Goal: Task Accomplishment & Management: Manage account settings

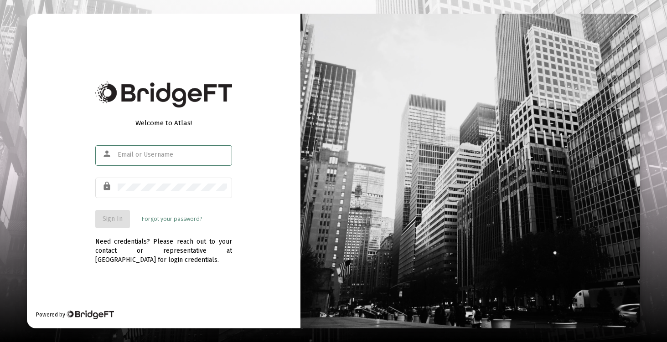
type input "[EMAIL_ADDRESS][DOMAIN_NAME]"
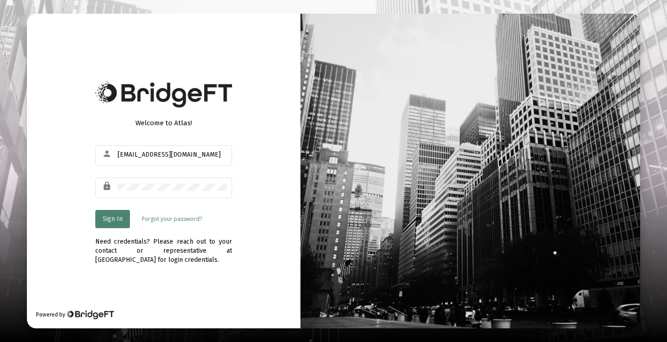
click at [106, 218] on span "Sign In" at bounding box center [113, 219] width 20 height 8
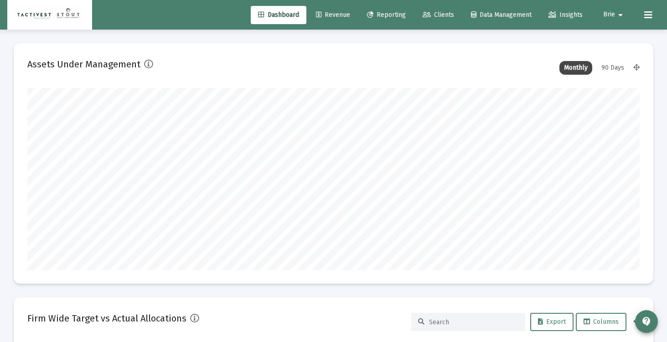
scroll to position [182, 330]
type input "[DATE]"
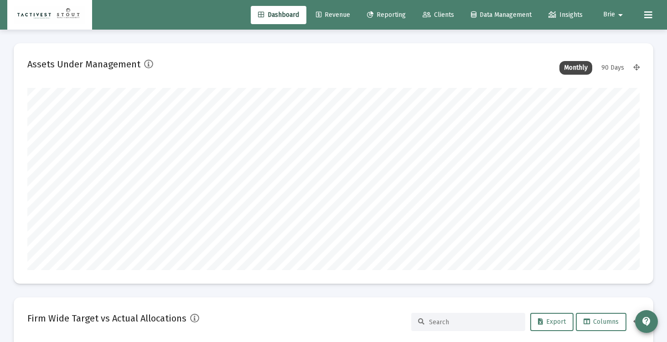
click at [612, 16] on span "Brie" at bounding box center [609, 15] width 12 height 8
click at [613, 45] on span "Settings" at bounding box center [626, 39] width 27 height 22
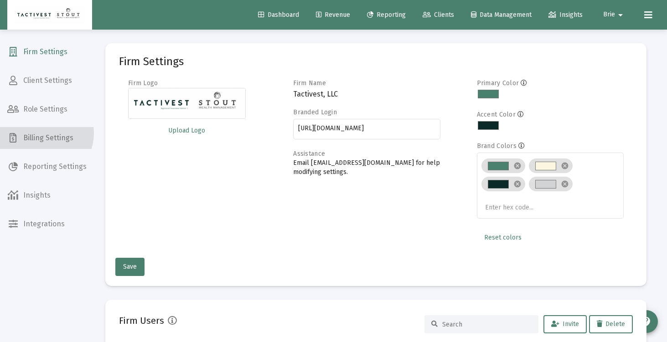
click at [39, 134] on span "Billing Settings" at bounding box center [47, 138] width 94 height 22
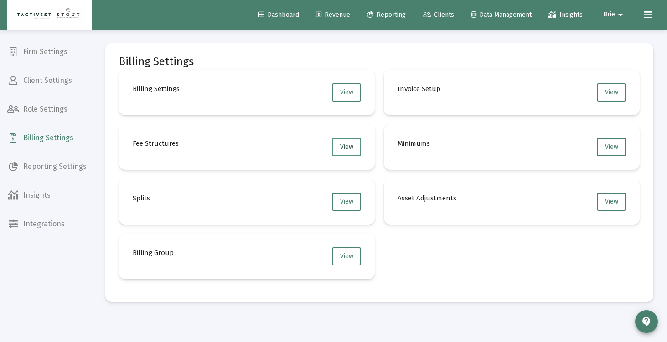
click at [335, 146] on button "View" at bounding box center [346, 147] width 29 height 18
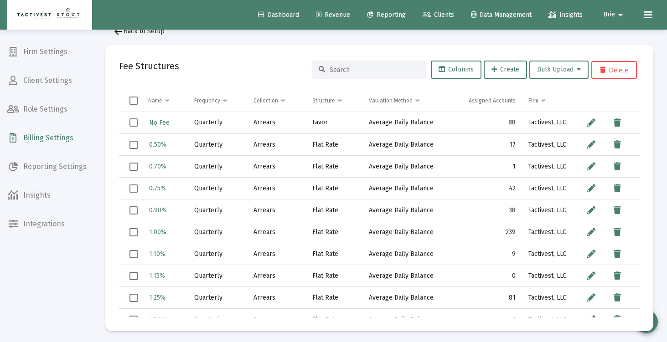
scroll to position [24, 0]
